Goal: Find specific page/section: Find specific page/section

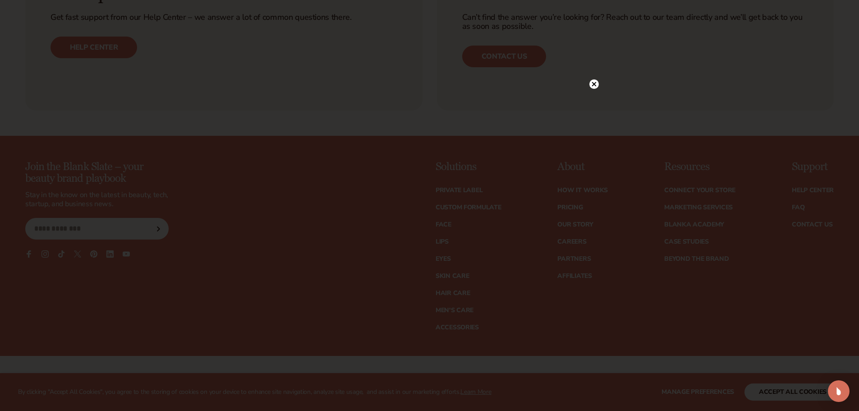
scroll to position [4104, 0]
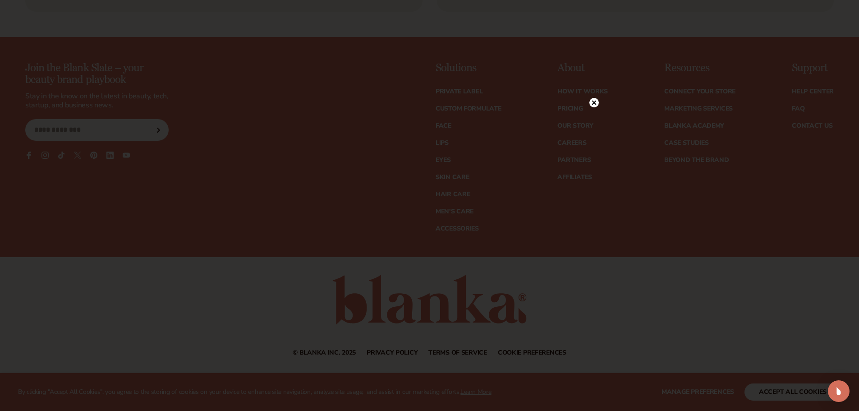
click at [594, 101] on circle at bounding box center [593, 102] width 9 height 9
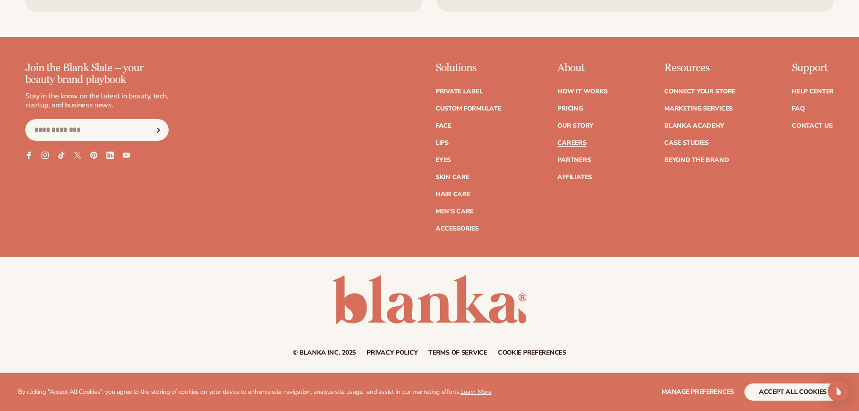
click at [562, 141] on link "Careers" at bounding box center [571, 143] width 29 height 6
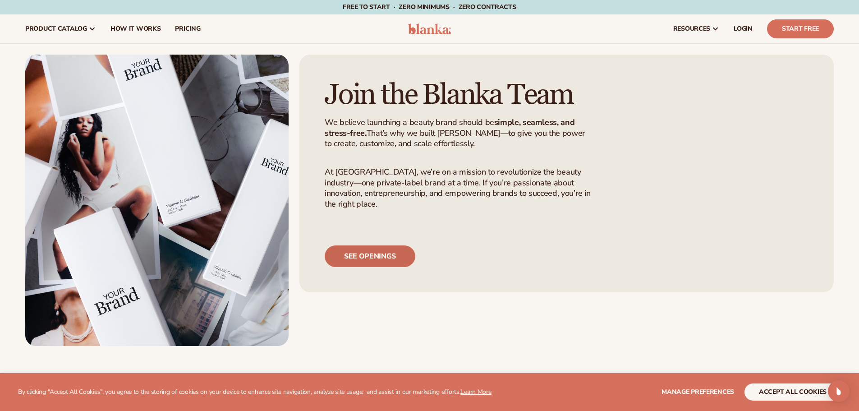
click at [357, 267] on link "See openings" at bounding box center [370, 256] width 91 height 22
